Goal: Information Seeking & Learning: Check status

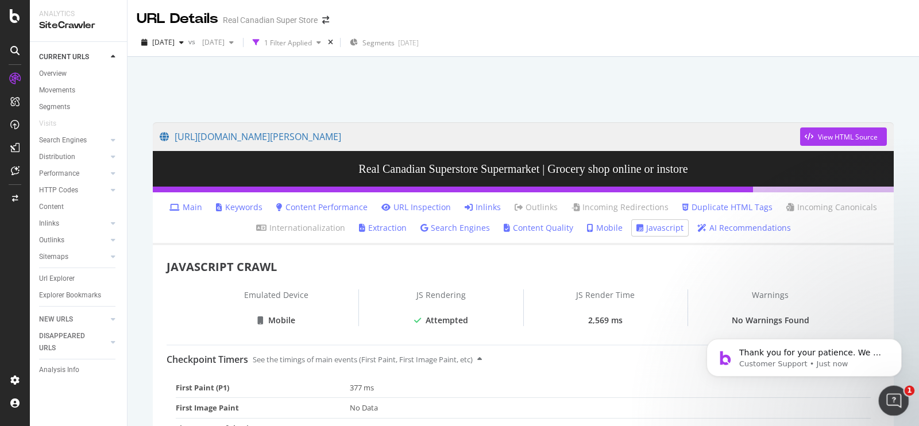
click at [893, 397] on icon "Open Intercom Messenger" at bounding box center [892, 399] width 8 height 9
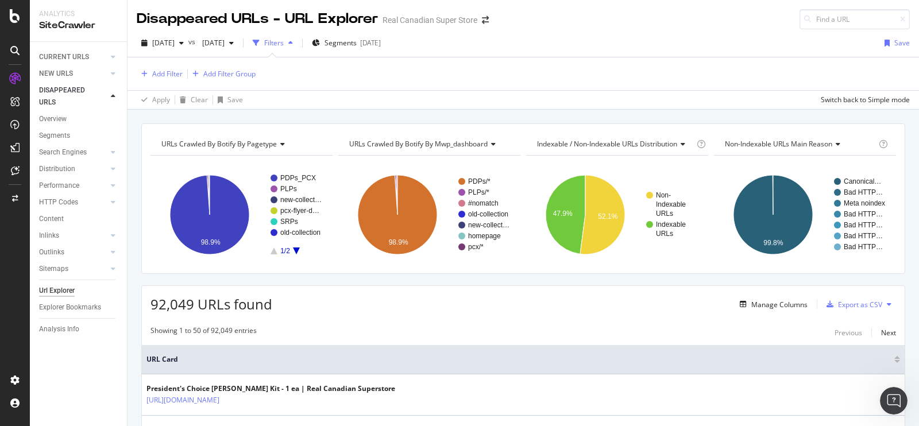
click at [296, 250] on icon "A chart." at bounding box center [296, 251] width 7 height 7
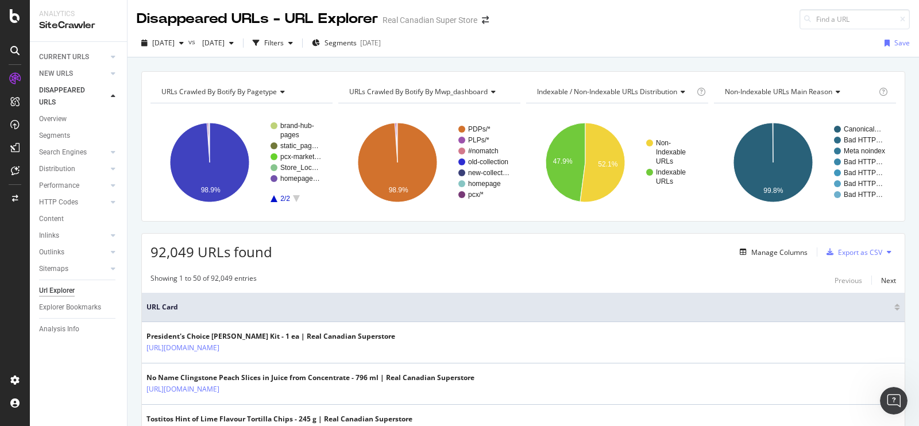
click at [276, 200] on icon "A chart." at bounding box center [273, 198] width 7 height 7
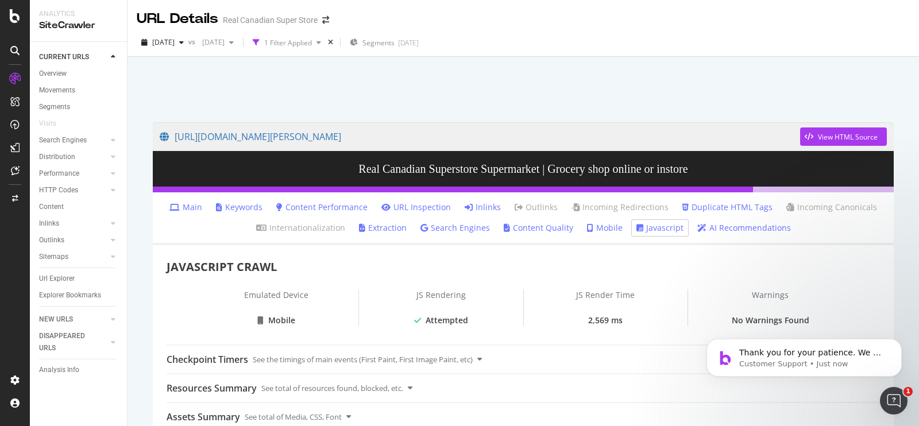
click at [886, 400] on icon "Open Intercom Messenger" at bounding box center [893, 401] width 19 height 19
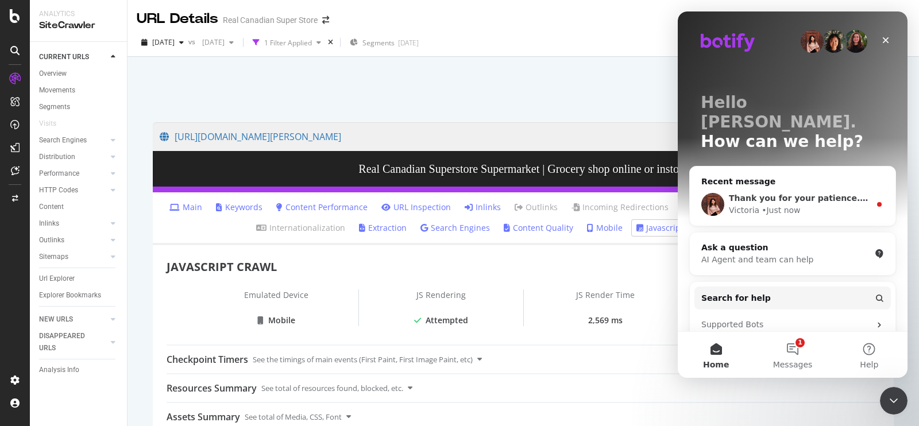
click at [790, 204] on div "• Just now" at bounding box center [780, 210] width 38 height 12
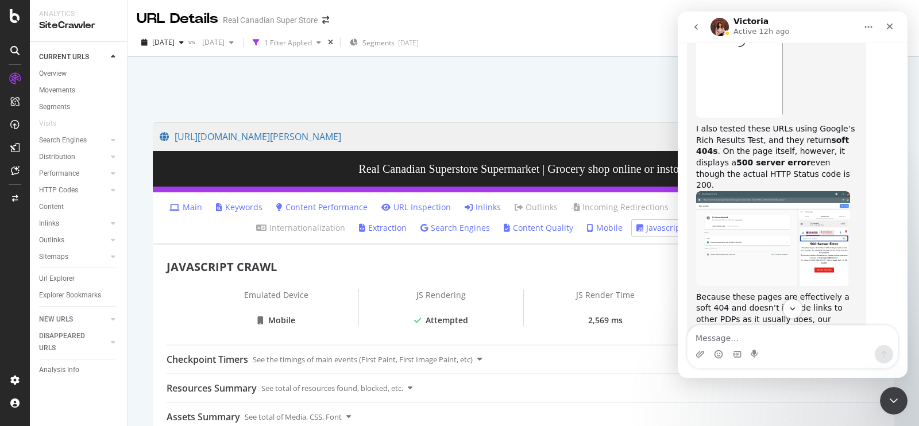
scroll to position [1665, 0]
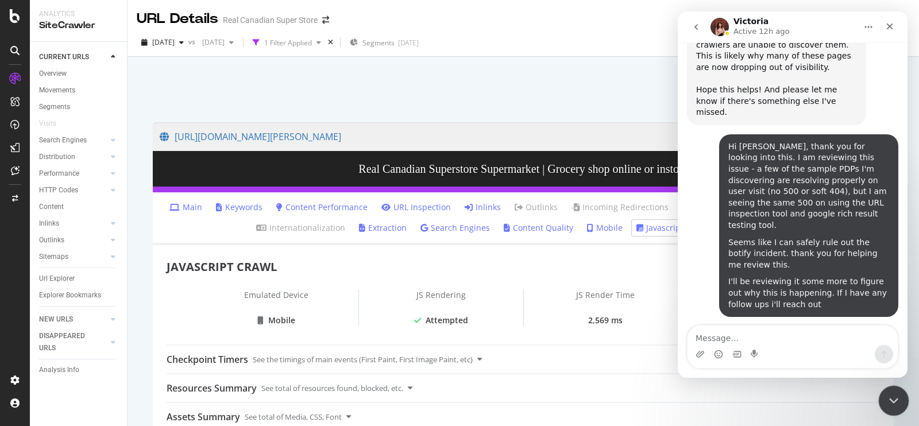
click at [898, 405] on icon "Close Intercom Messenger" at bounding box center [892, 399] width 14 height 14
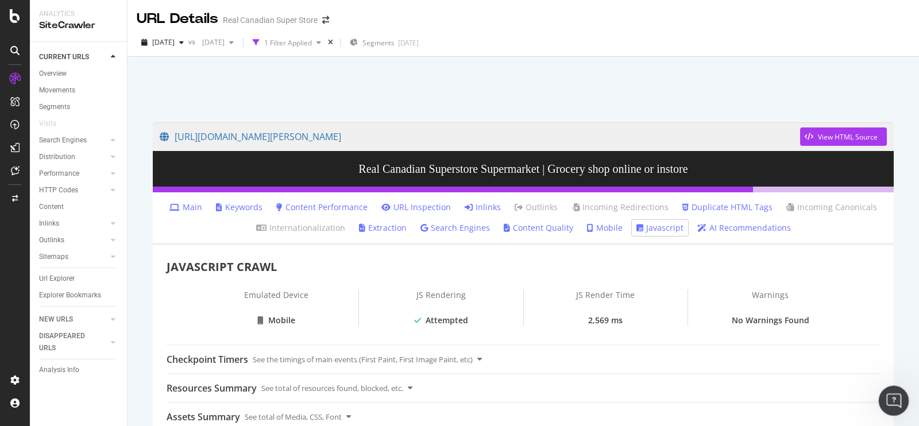
click at [888, 392] on icon "Open Intercom Messenger" at bounding box center [892, 399] width 19 height 19
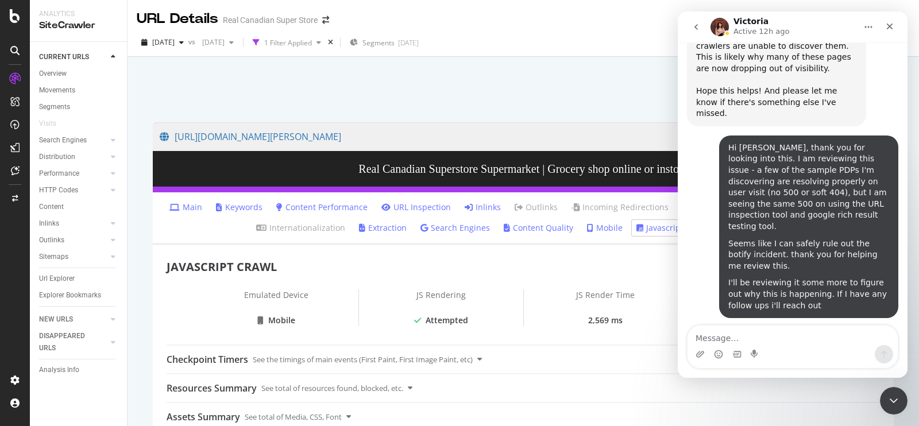
click at [694, 26] on icon "go back" at bounding box center [695, 26] width 9 height 9
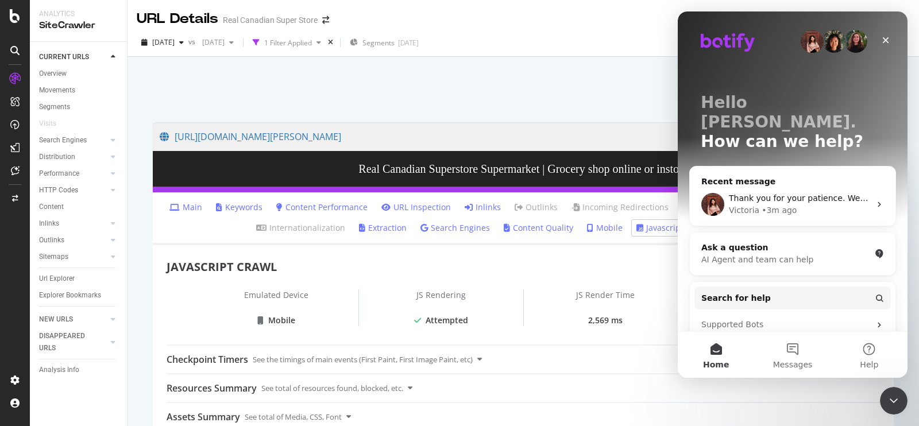
scroll to position [0, 0]
click at [887, 40] on icon "Close" at bounding box center [885, 40] width 9 height 9
